Goal: Navigation & Orientation: Go to known website

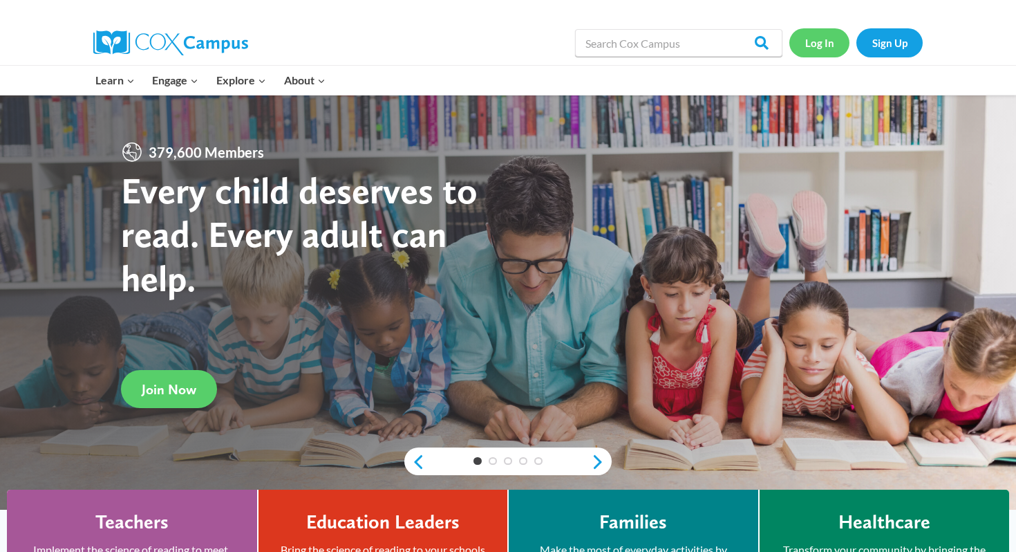
click at [827, 52] on link "Log In" at bounding box center [819, 42] width 60 height 28
click at [817, 46] on link "Log In" at bounding box center [819, 42] width 60 height 28
click at [810, 44] on link "Log In" at bounding box center [819, 42] width 60 height 28
